Goal: Task Accomplishment & Management: Complete application form

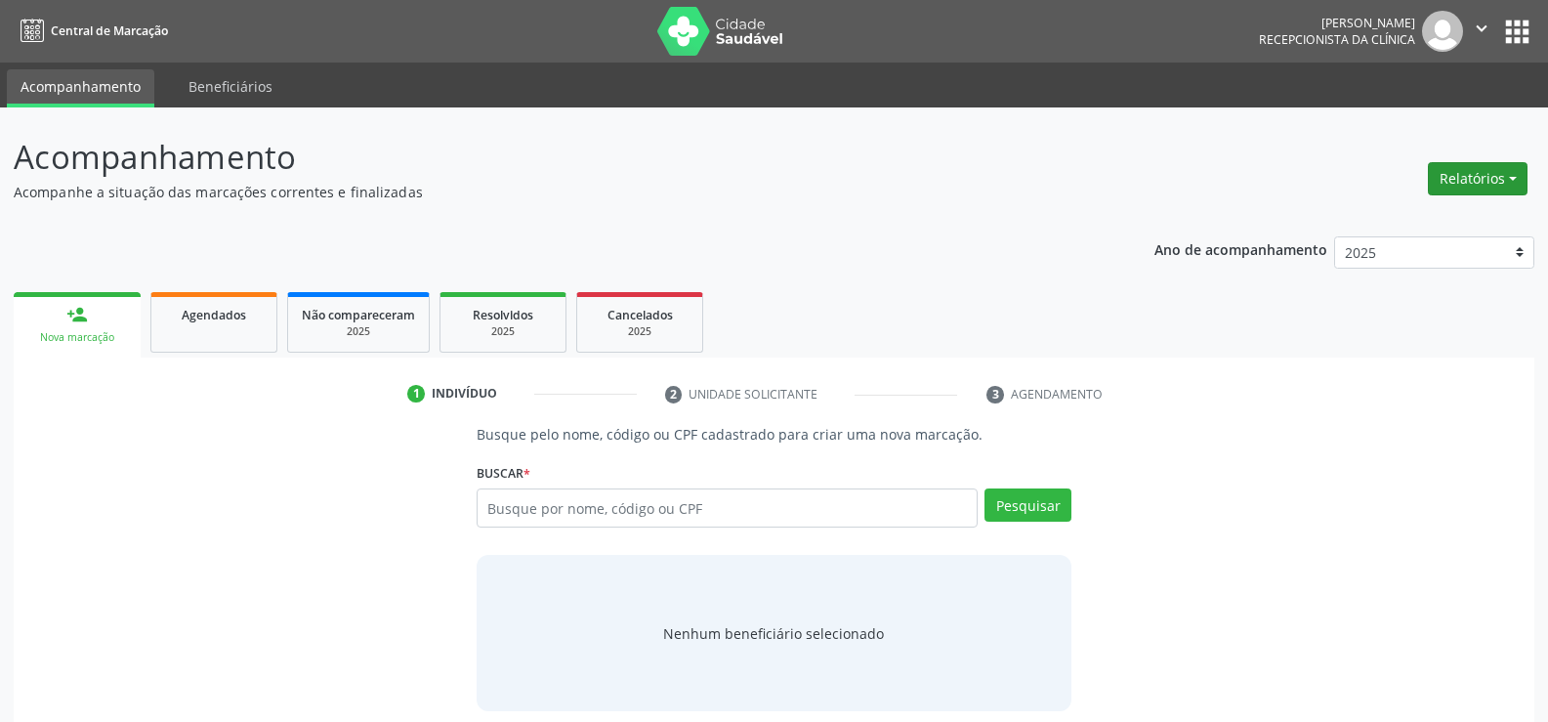
click at [1455, 181] on button "Relatórios" at bounding box center [1478, 178] width 100 height 33
click at [1364, 222] on link "Agendamentos" at bounding box center [1424, 220] width 210 height 27
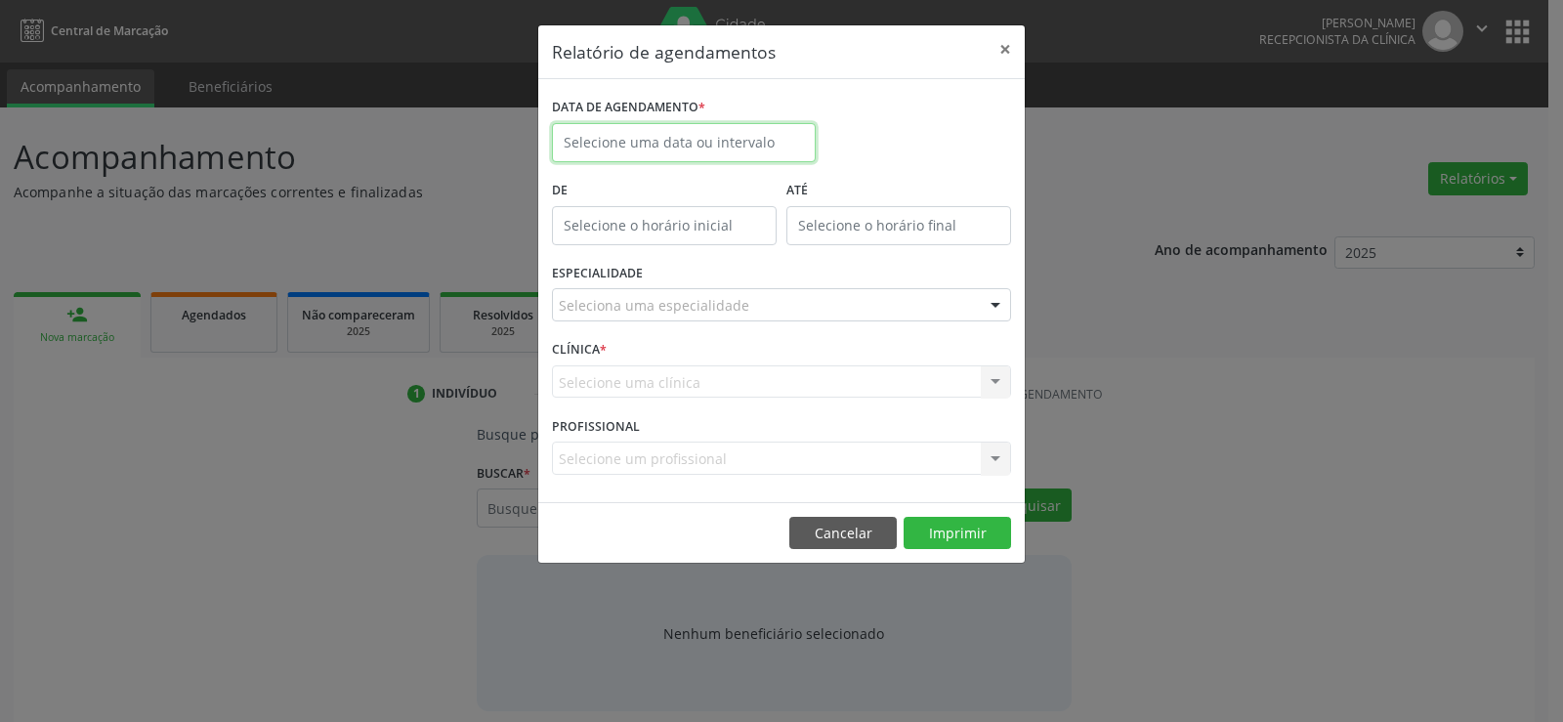
click at [674, 140] on input "text" at bounding box center [684, 142] width 264 height 39
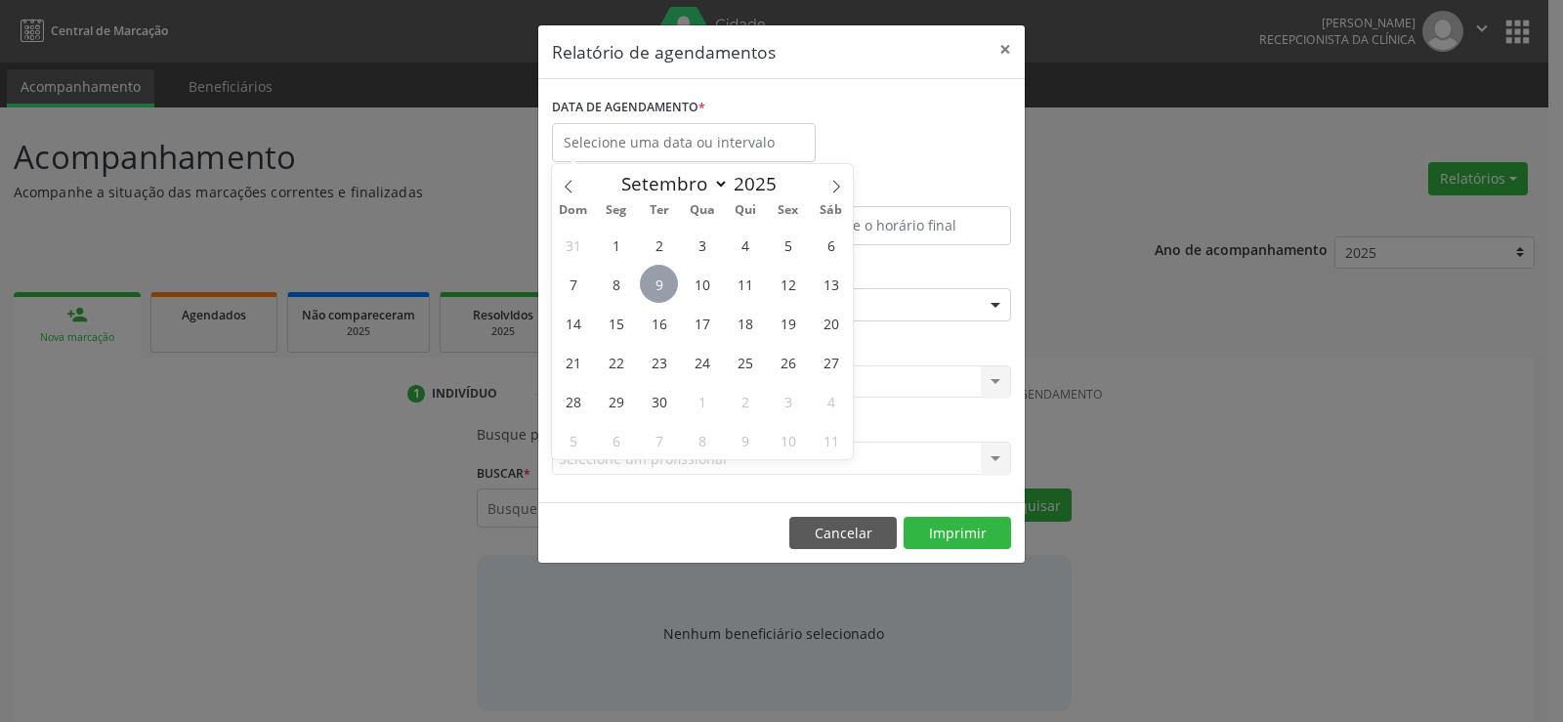
click at [660, 281] on span "9" at bounding box center [659, 284] width 38 height 38
type input "09/09/2025"
click at [660, 281] on span "9" at bounding box center [659, 284] width 38 height 38
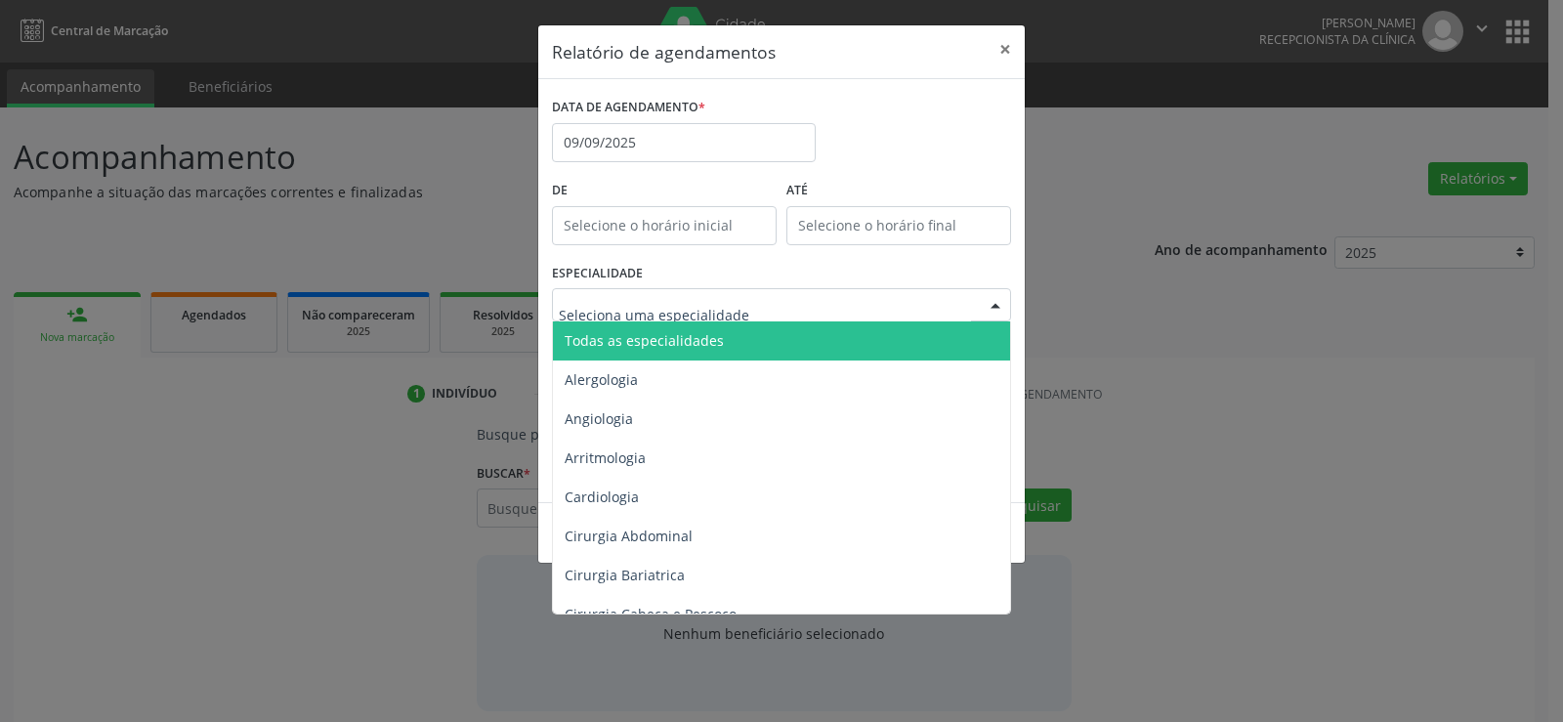
click at [668, 342] on span "Todas as especialidades" at bounding box center [644, 340] width 159 height 19
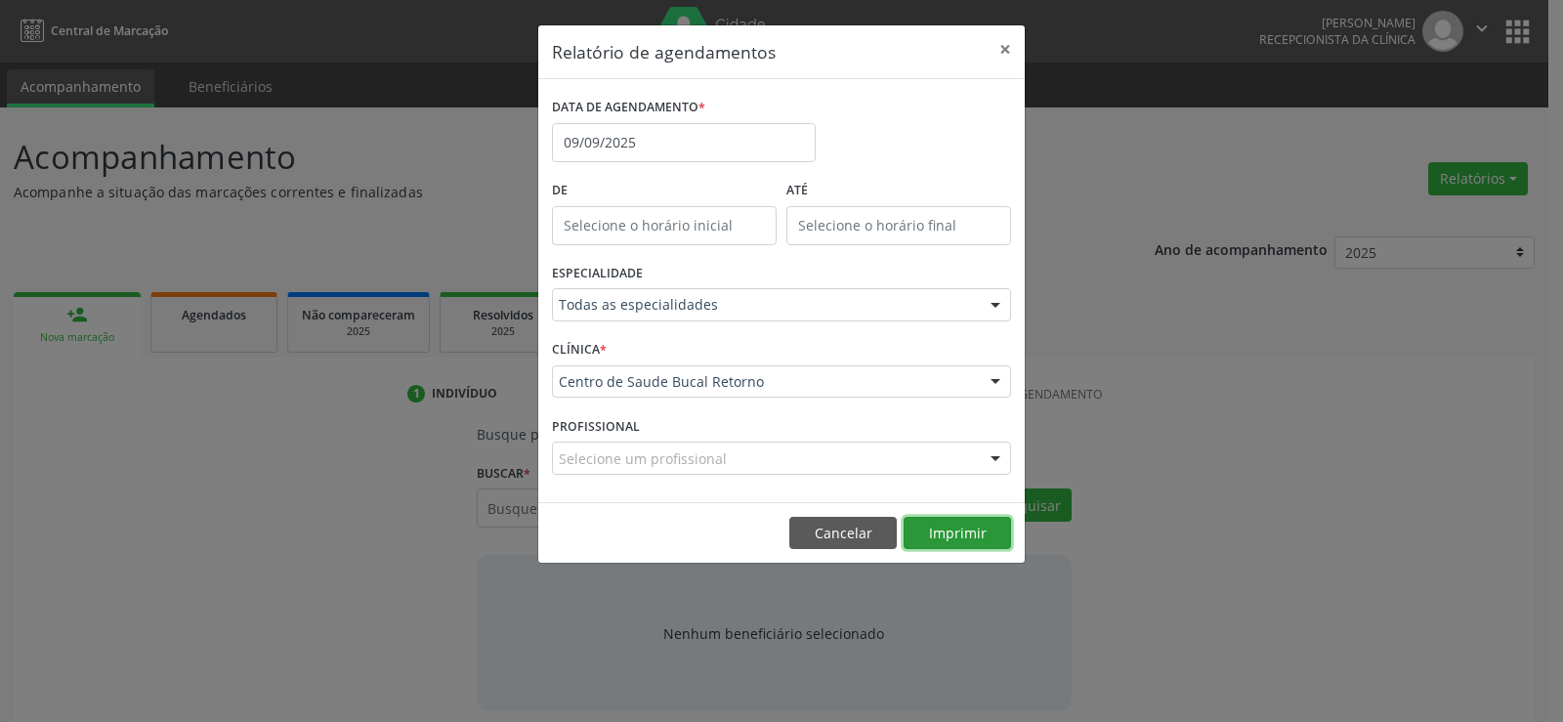
click at [960, 538] on button "Imprimir" at bounding box center [957, 533] width 107 height 33
click at [820, 527] on button "Cancelar" at bounding box center [842, 533] width 107 height 33
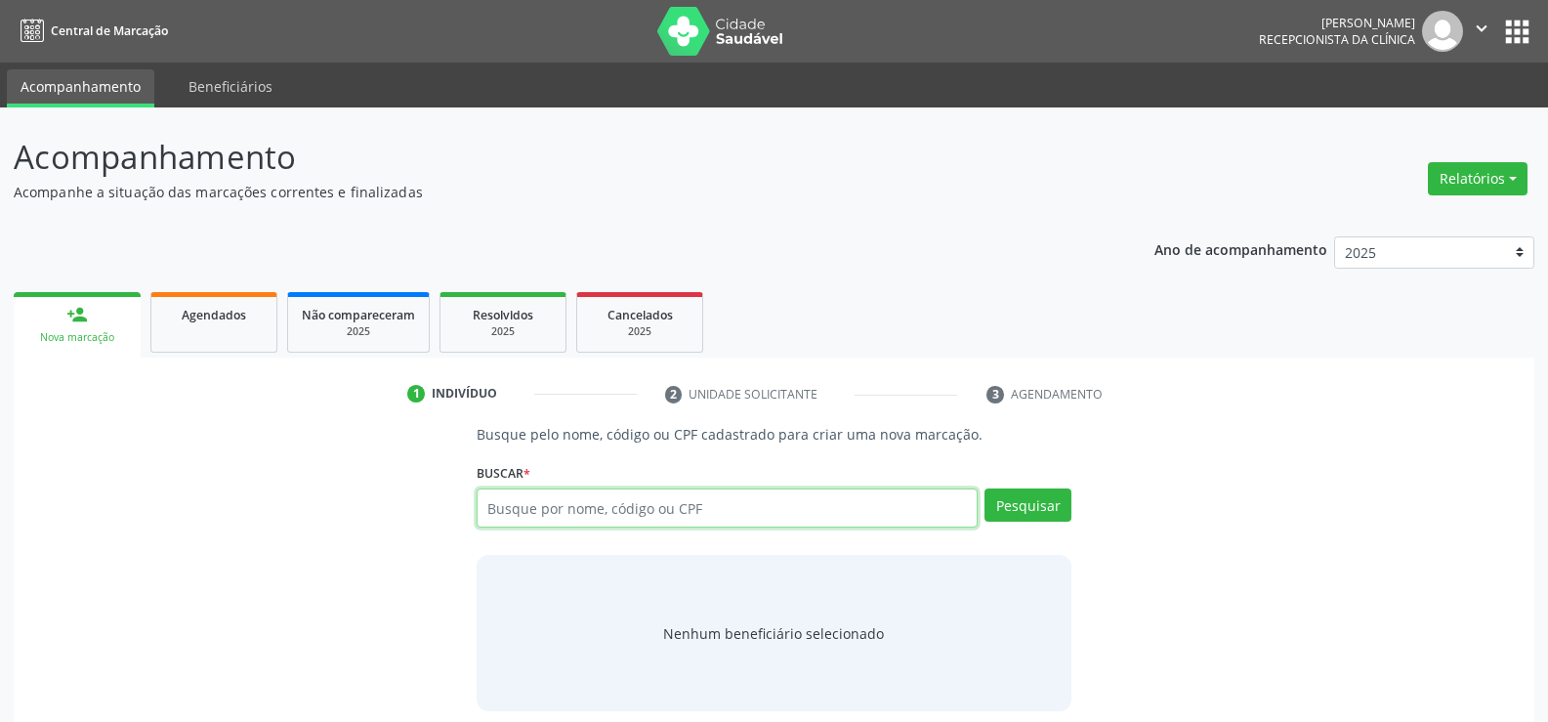
click at [492, 517] on input "text" at bounding box center [727, 507] width 501 height 39
type input "05039805446"
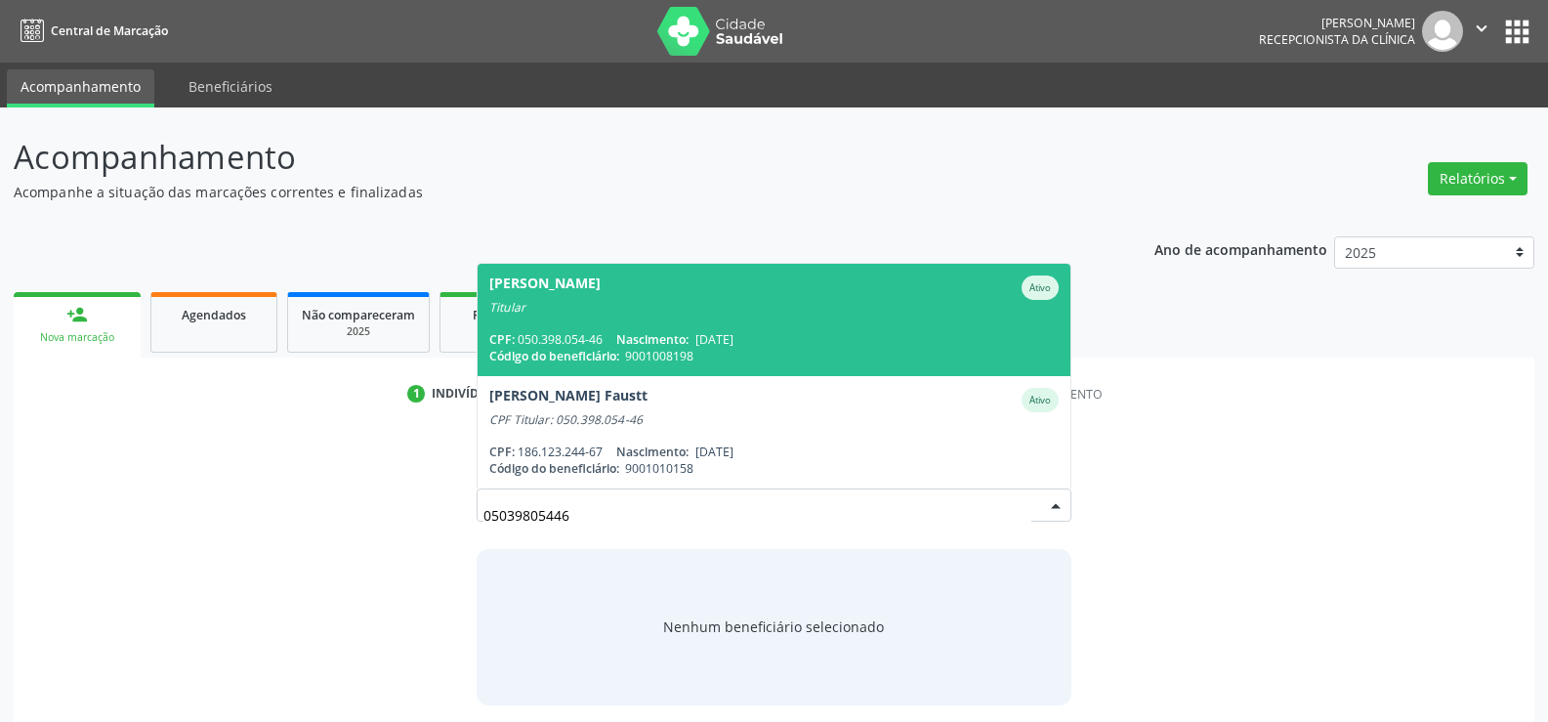
click at [568, 346] on div "CPF: 050.398.054-46 Nascimento: [DATE]" at bounding box center [773, 339] width 569 height 17
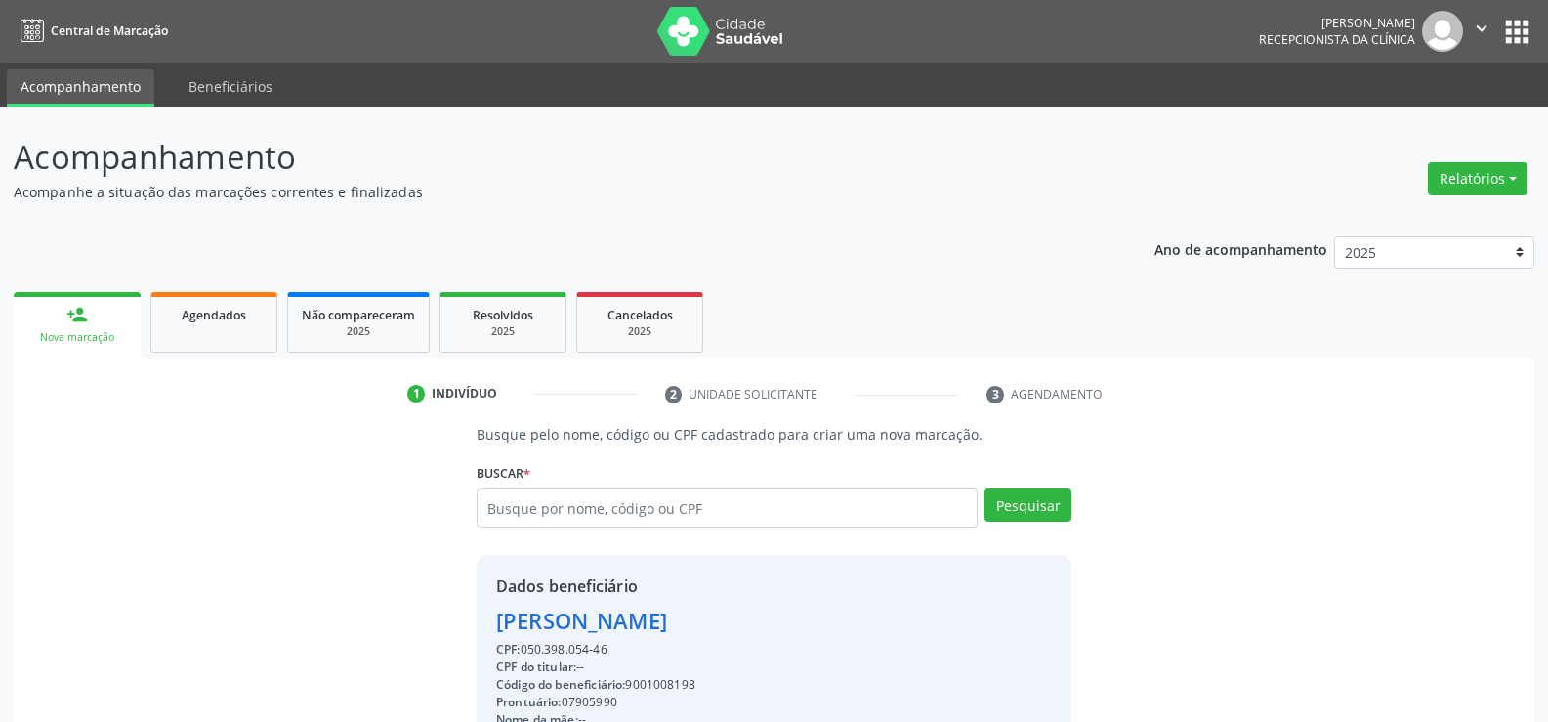
drag, startPoint x: 612, startPoint y: 647, endPoint x: 485, endPoint y: 622, distance: 129.3
copy div "[PERSON_NAME] de Siqueira CPF: 050.398.054-46"
click at [218, 321] on span "Agendados" at bounding box center [214, 315] width 64 height 17
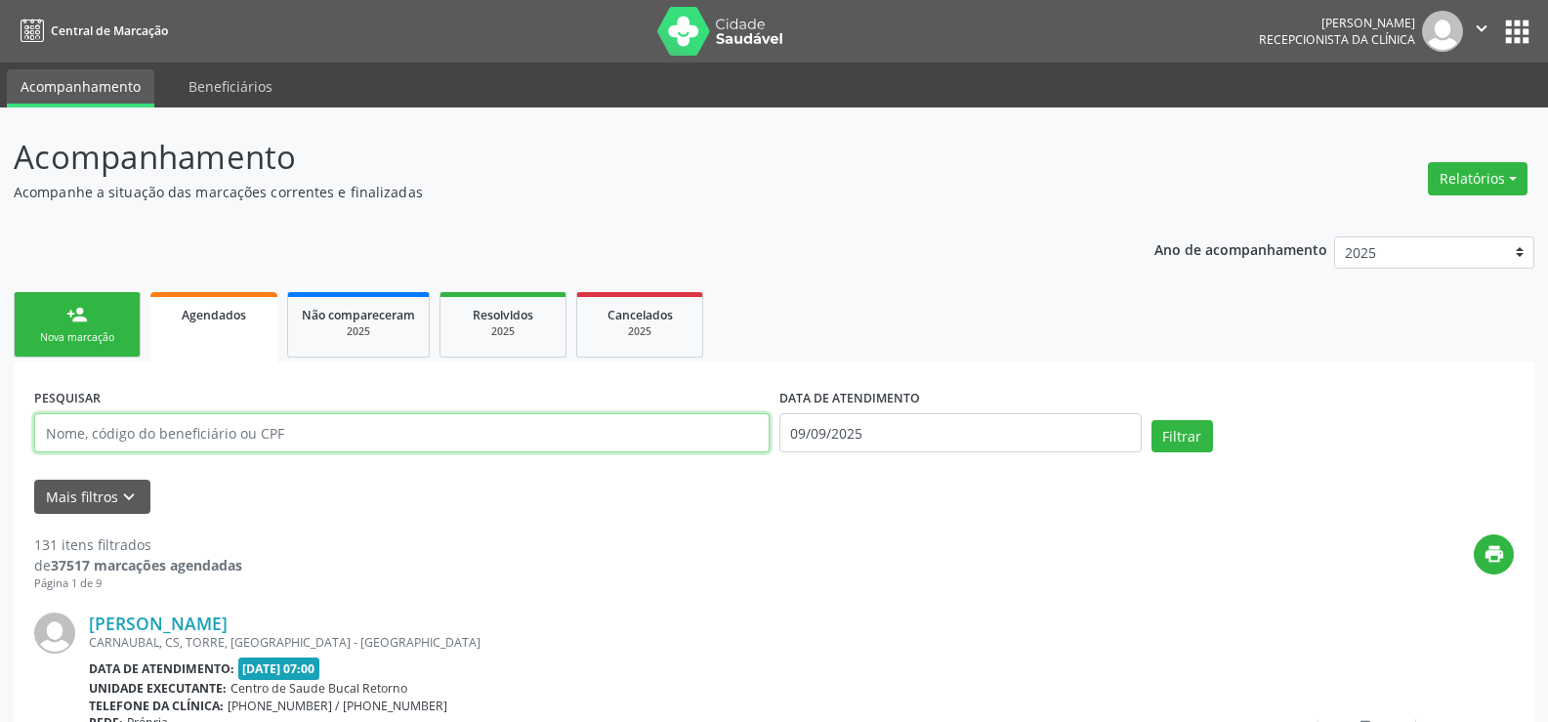
click at [234, 442] on input "text" at bounding box center [402, 432] width 736 height 39
type input "[PERSON_NAME]"
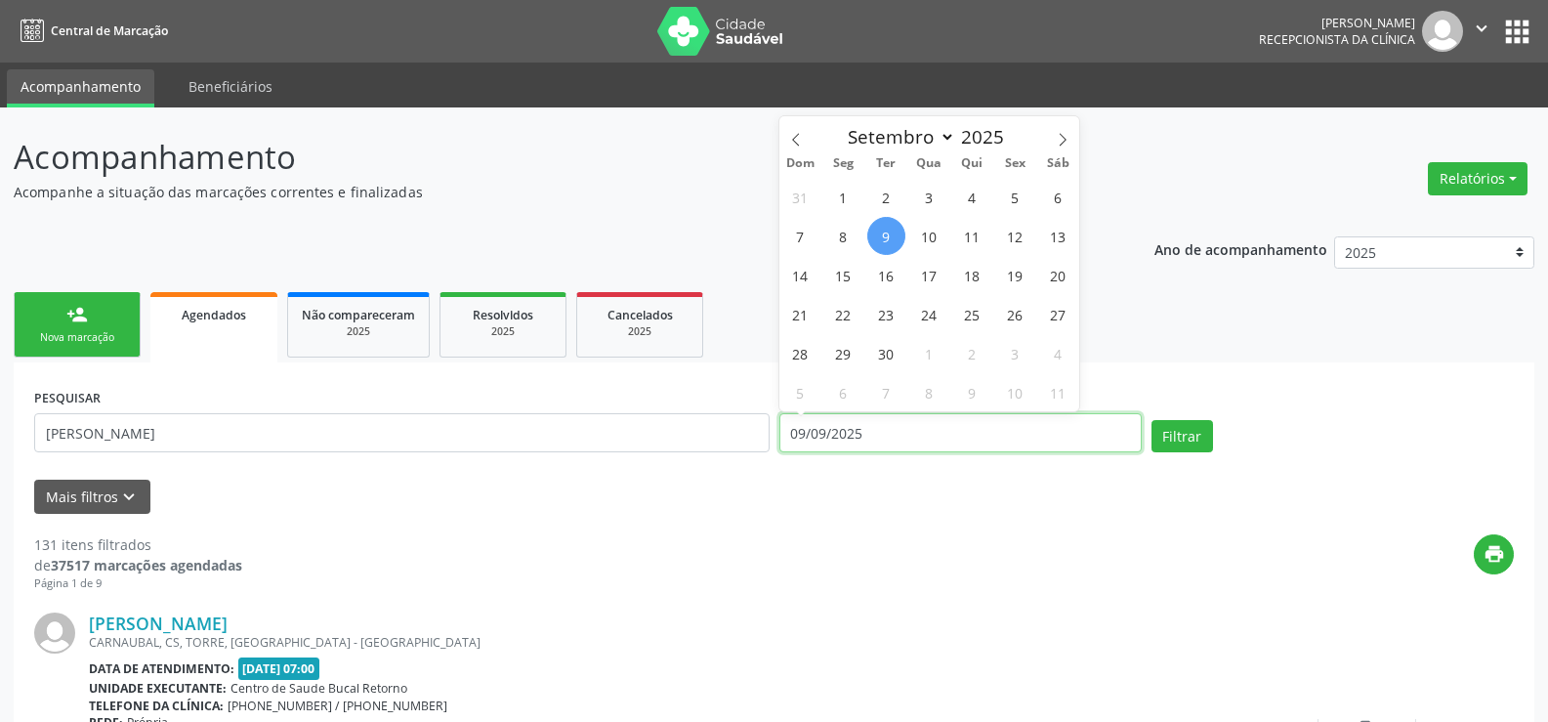
click at [1152, 420] on button "Filtrar" at bounding box center [1183, 436] width 62 height 33
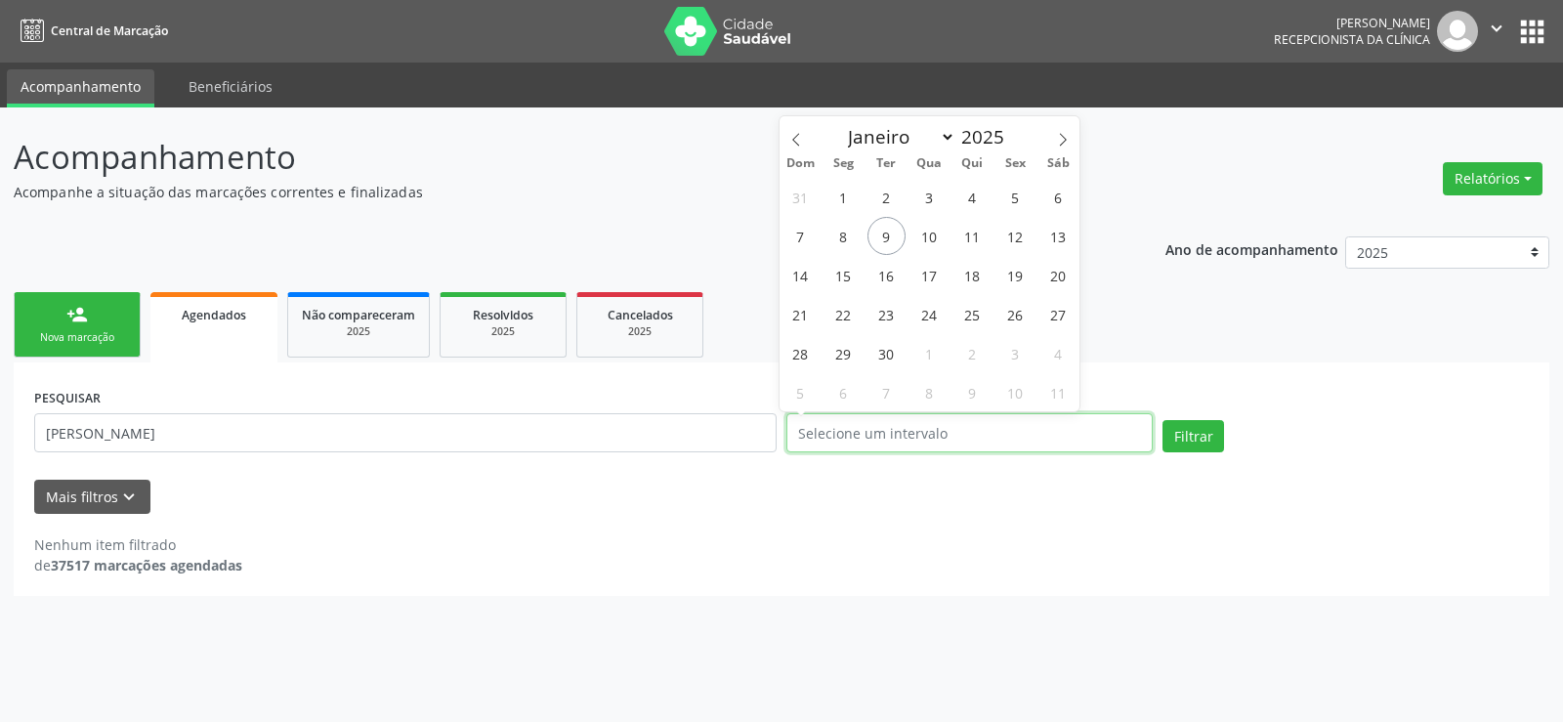
click at [1162, 420] on button "Filtrar" at bounding box center [1193, 436] width 62 height 33
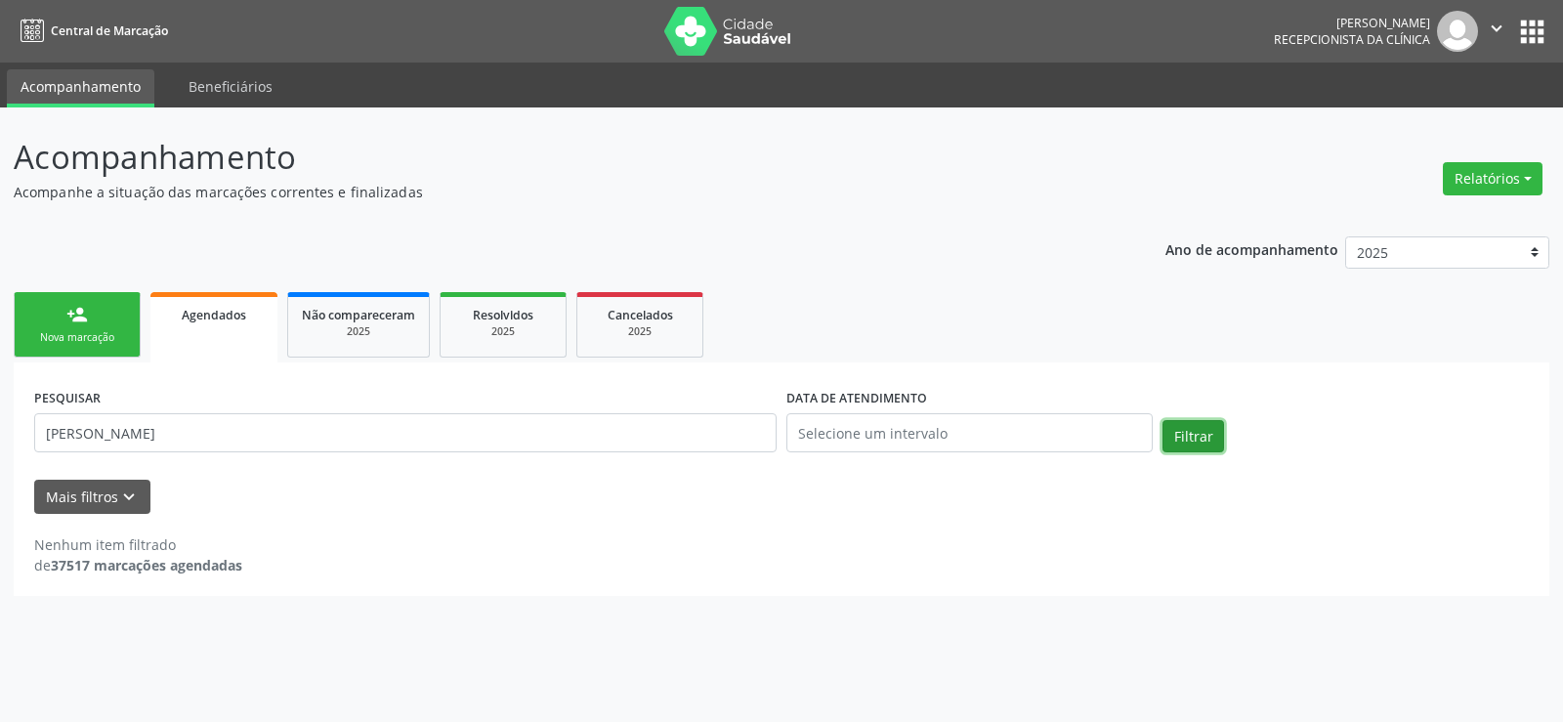
click at [1210, 445] on button "Filtrar" at bounding box center [1193, 436] width 62 height 33
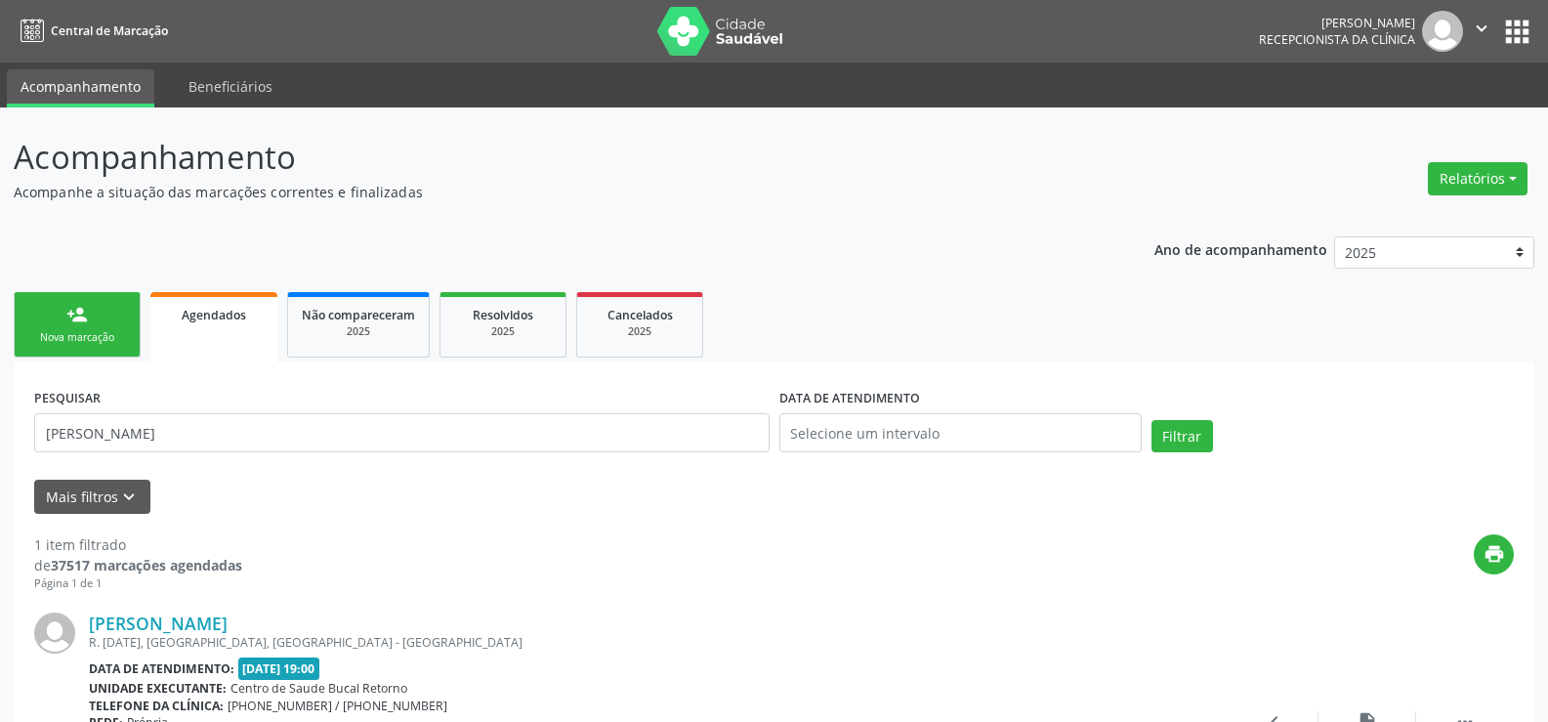
scroll to position [185, 0]
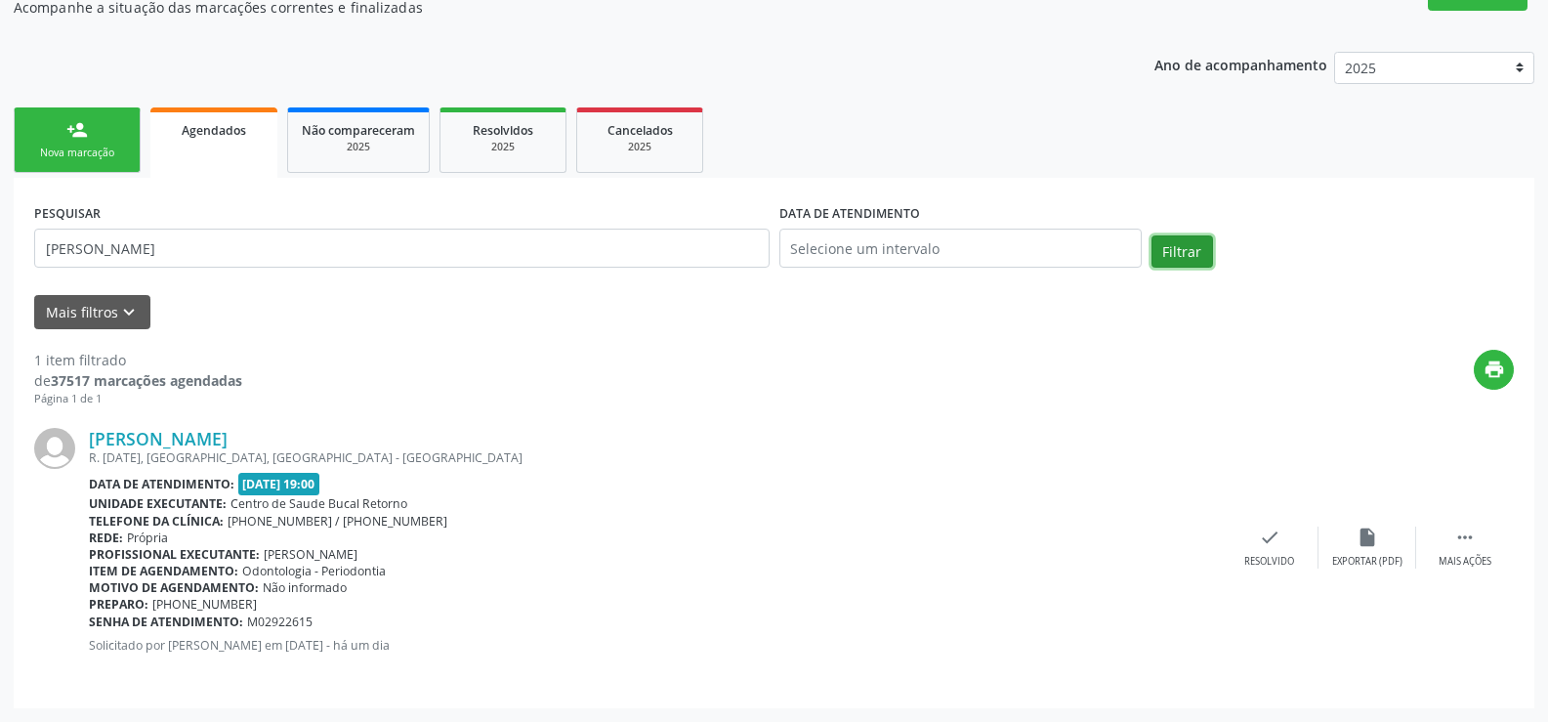
click at [1180, 264] on button "Filtrar" at bounding box center [1183, 251] width 62 height 33
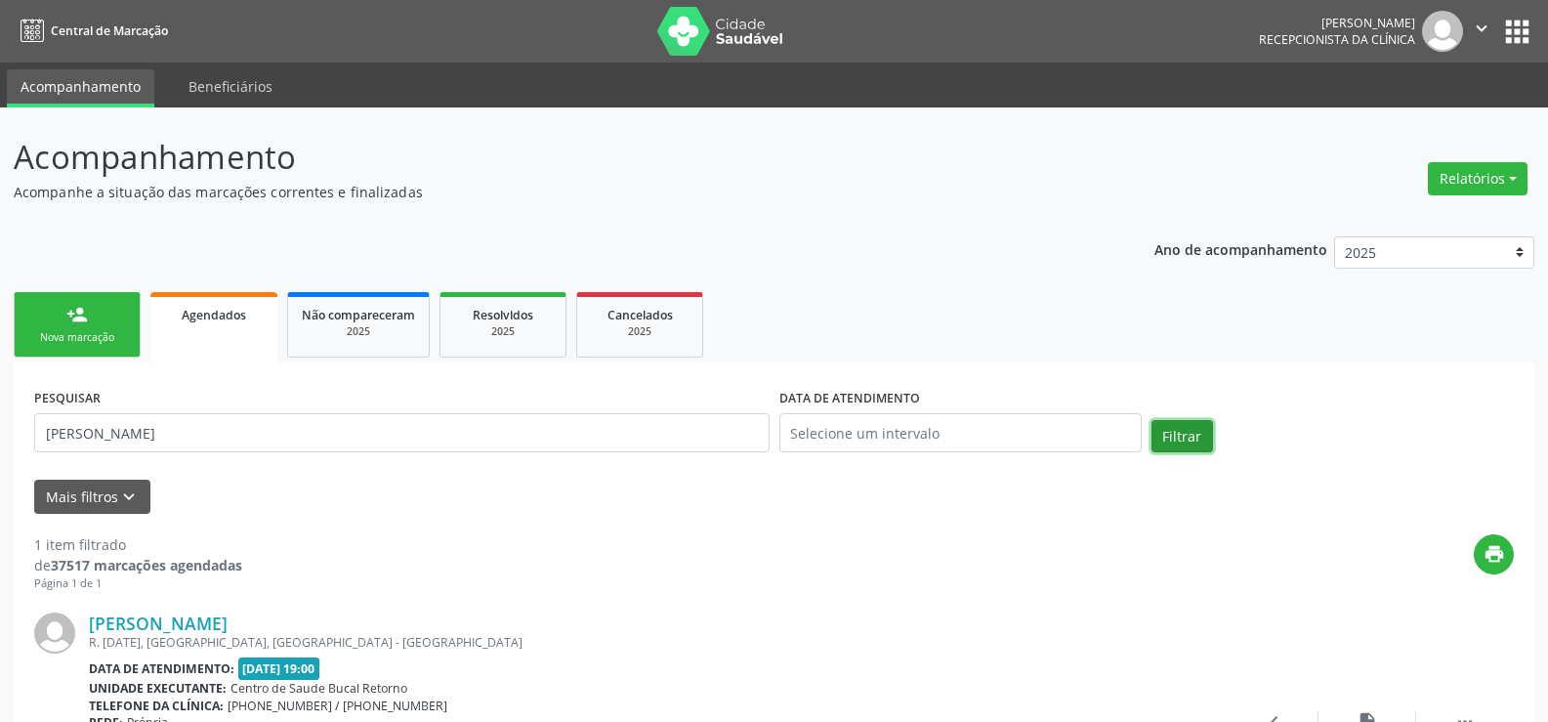
click at [1205, 423] on button "Filtrar" at bounding box center [1183, 436] width 62 height 33
click at [48, 302] on link "person_add Nova marcação" at bounding box center [77, 324] width 127 height 65
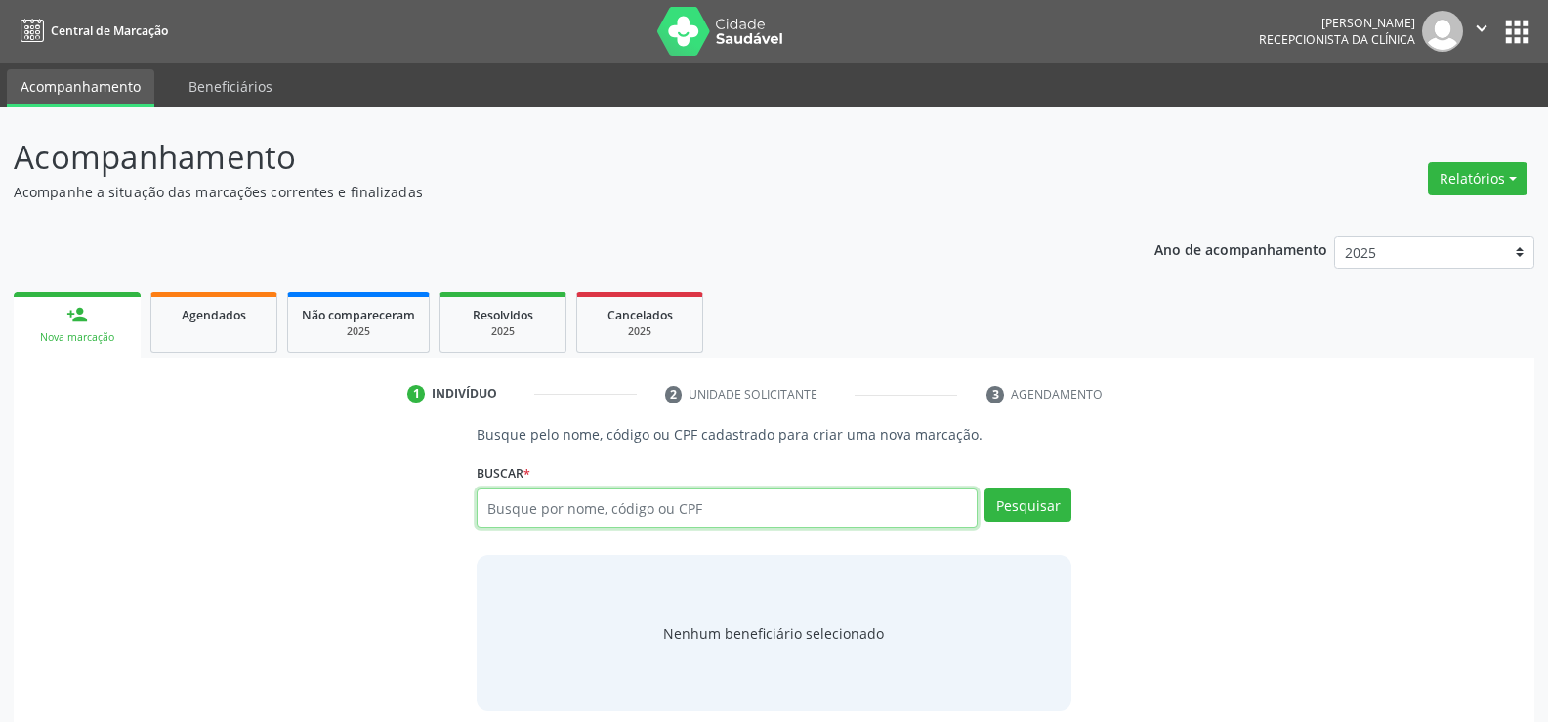
click at [501, 511] on input "text" at bounding box center [727, 507] width 501 height 39
type input "19144261420"
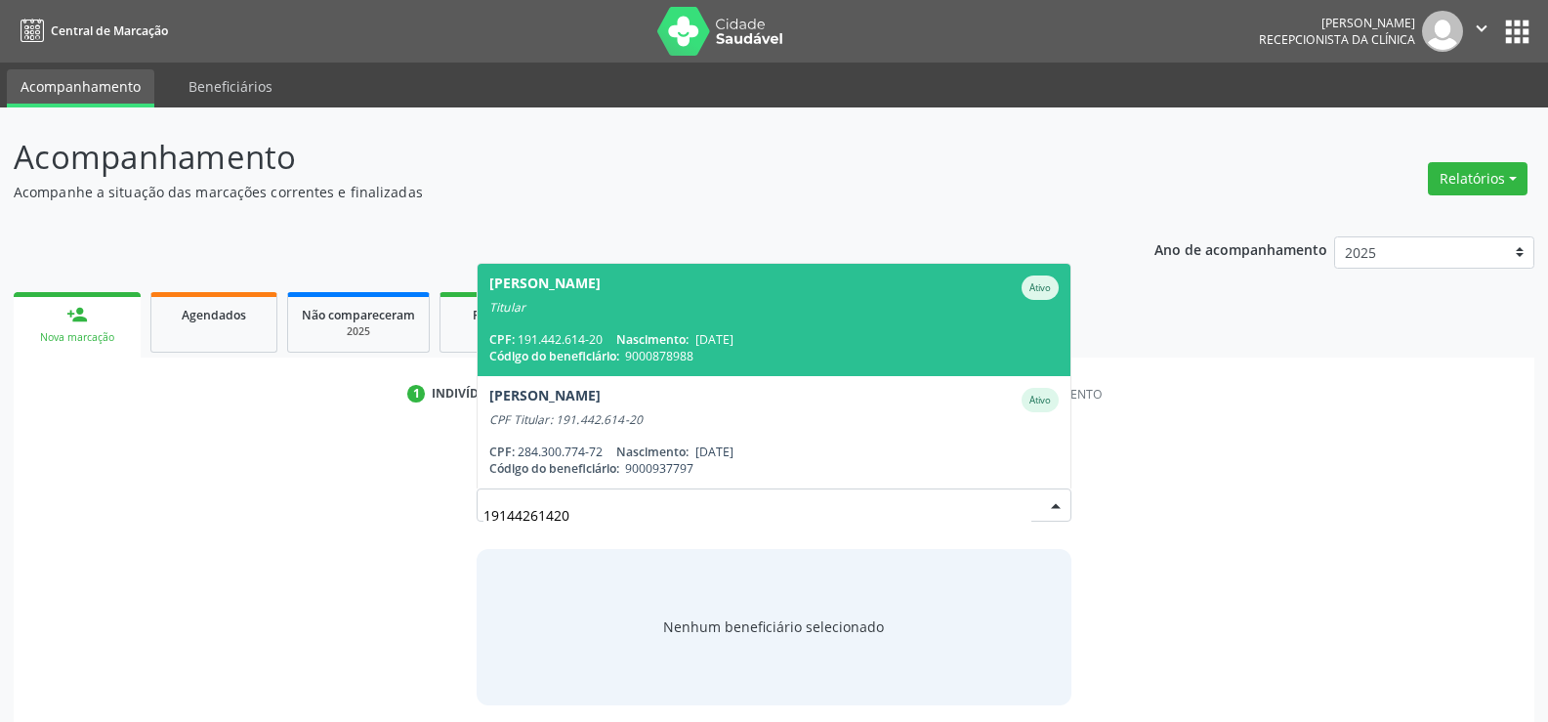
click at [538, 317] on span "[PERSON_NAME] Ativo Titular CPF: 191.442.614-20 Nascimento: [DATE] Código do be…" at bounding box center [774, 320] width 593 height 112
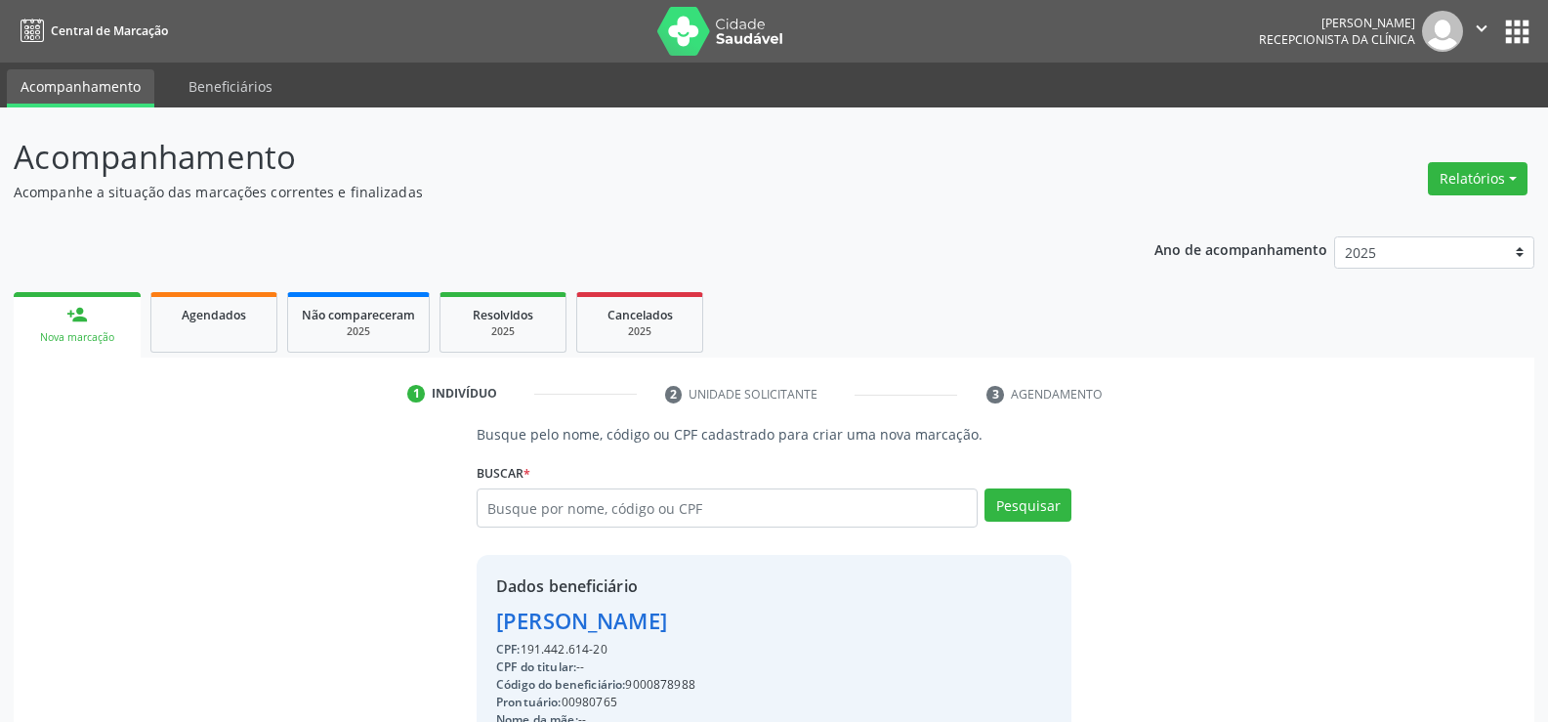
drag, startPoint x: 614, startPoint y: 652, endPoint x: 448, endPoint y: 600, distance: 173.9
click at [448, 600] on div "Busque pelo nome, código ou CPF cadastrado para criar uma nova marcação. [GEOGR…" at bounding box center [774, 677] width 1494 height 506
copy div "[PERSON_NAME] CPF: 191.442.614-20"
